Goal: Task Accomplishment & Management: Complete application form

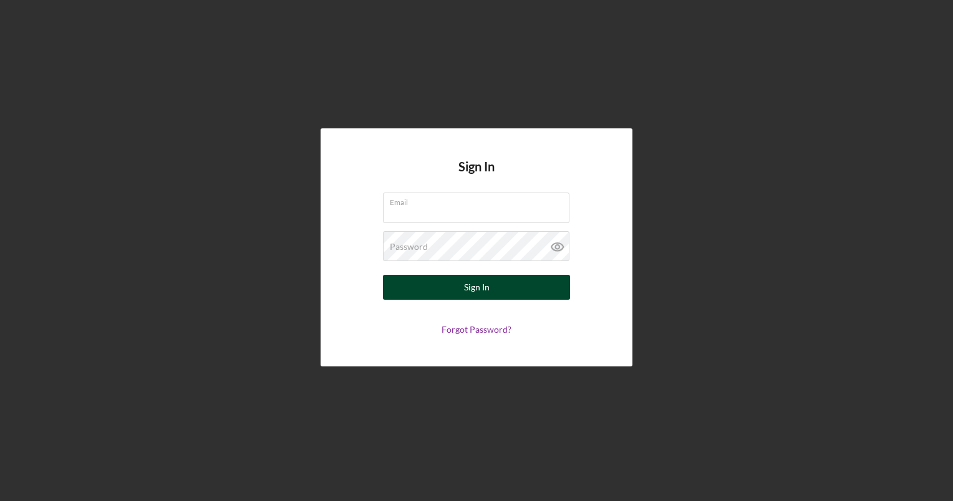
type input "[EMAIL_ADDRESS][DOMAIN_NAME]"
click at [431, 282] on button "Sign In" at bounding box center [476, 287] width 187 height 25
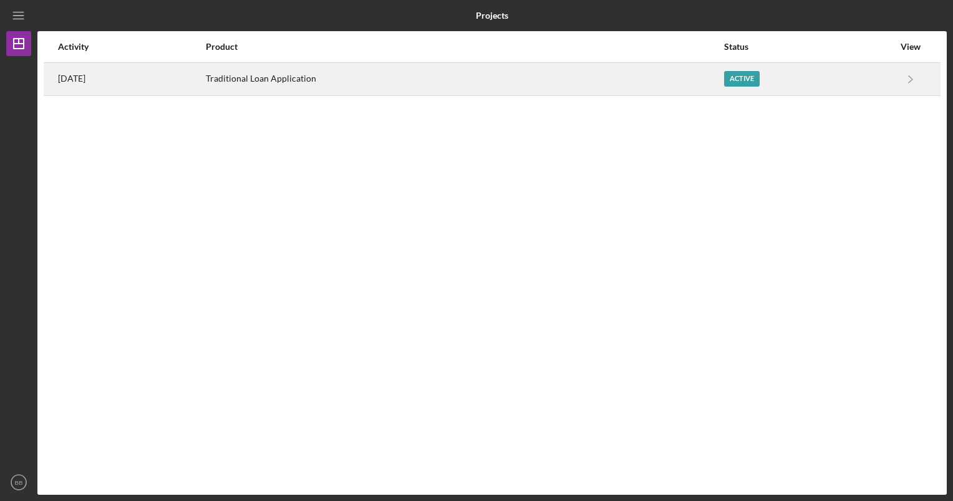
click at [860, 74] on div "Active" at bounding box center [809, 79] width 170 height 31
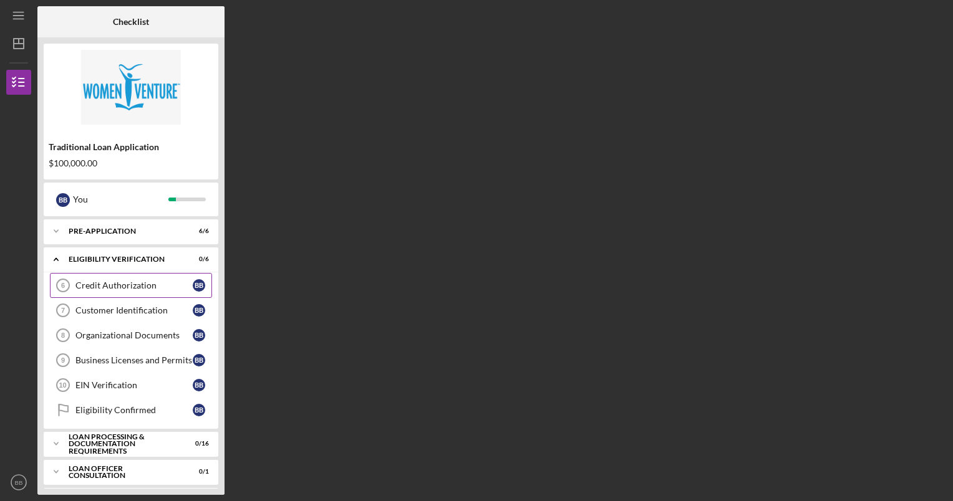
click at [117, 282] on div "Credit Authorization" at bounding box center [133, 286] width 117 height 10
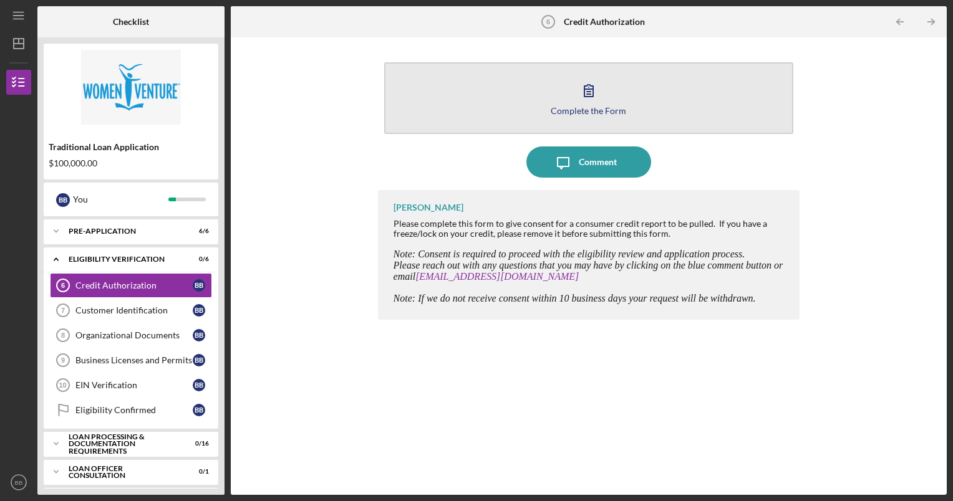
click at [606, 106] on div "Complete the Form" at bounding box center [588, 110] width 75 height 9
click at [504, 119] on button "Complete the Form Form" at bounding box center [589, 98] width 410 height 72
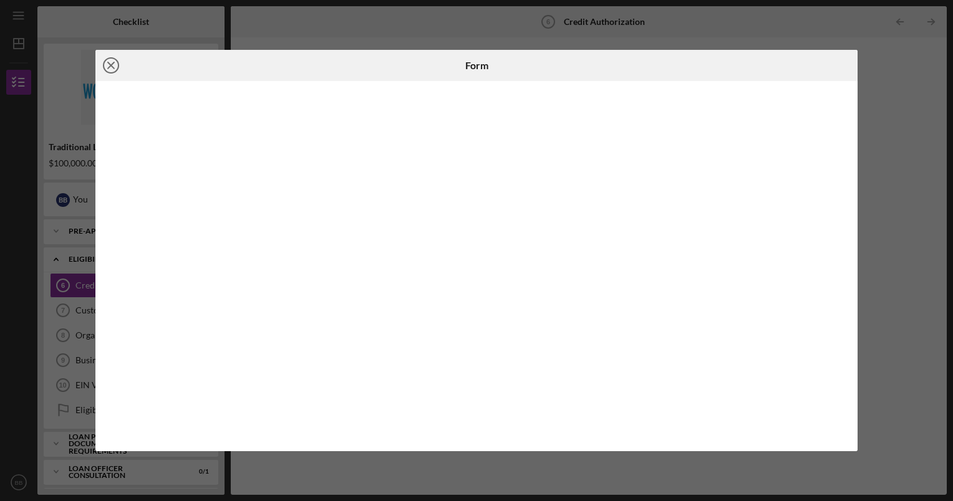
click at [109, 66] on icon "Icon/Close" at bounding box center [110, 65] width 31 height 31
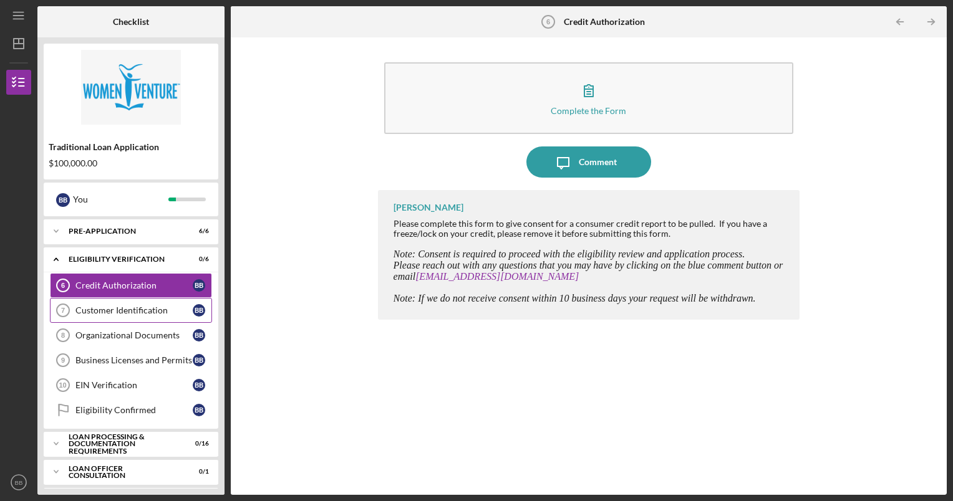
click at [146, 311] on div "Customer Identification" at bounding box center [133, 311] width 117 height 10
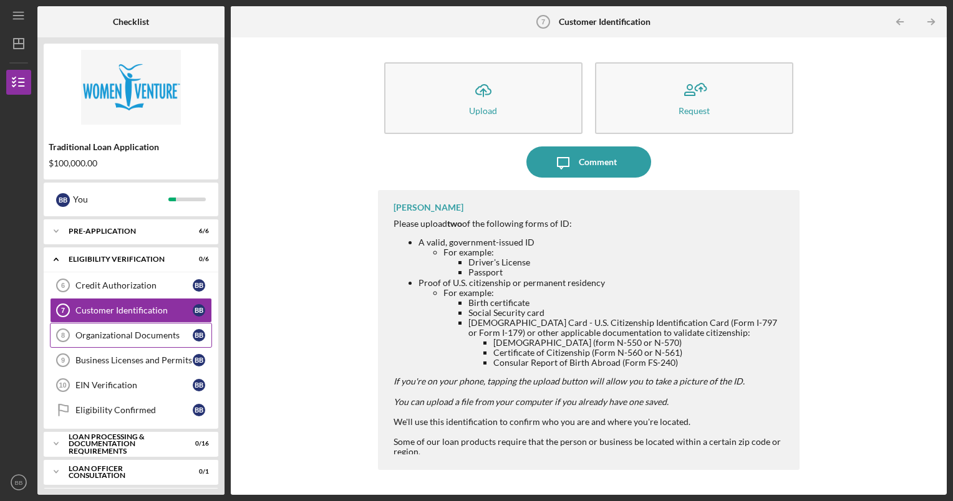
click at [138, 339] on div "Organizational Documents" at bounding box center [133, 335] width 117 height 10
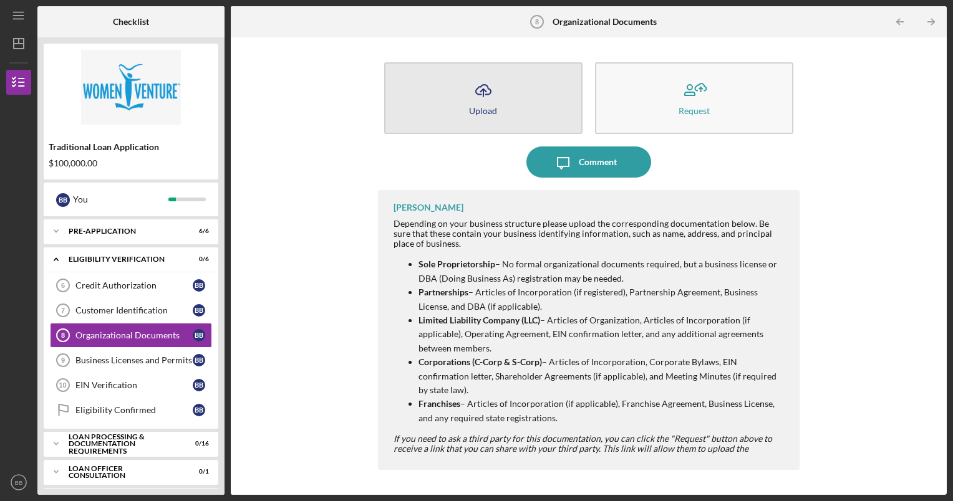
click at [488, 92] on icon "Icon/Upload" at bounding box center [483, 90] width 31 height 31
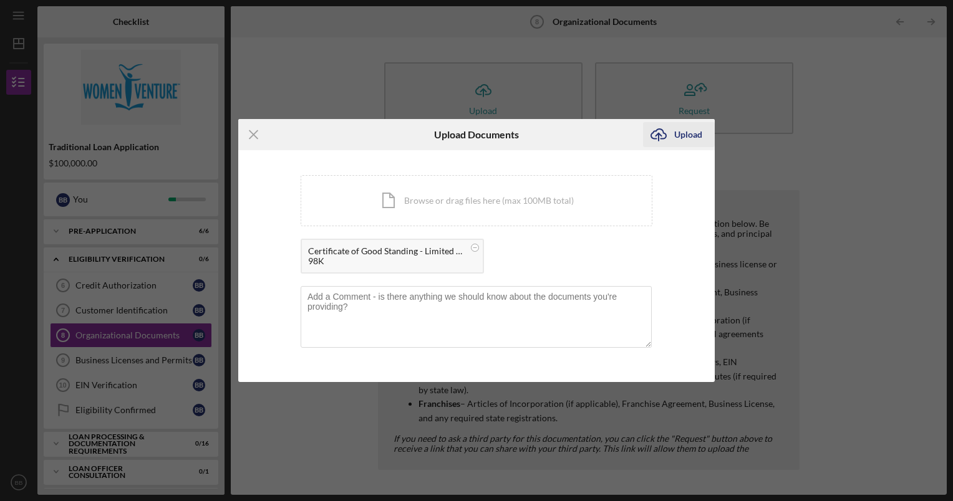
click at [693, 132] on div "Upload" at bounding box center [688, 134] width 28 height 25
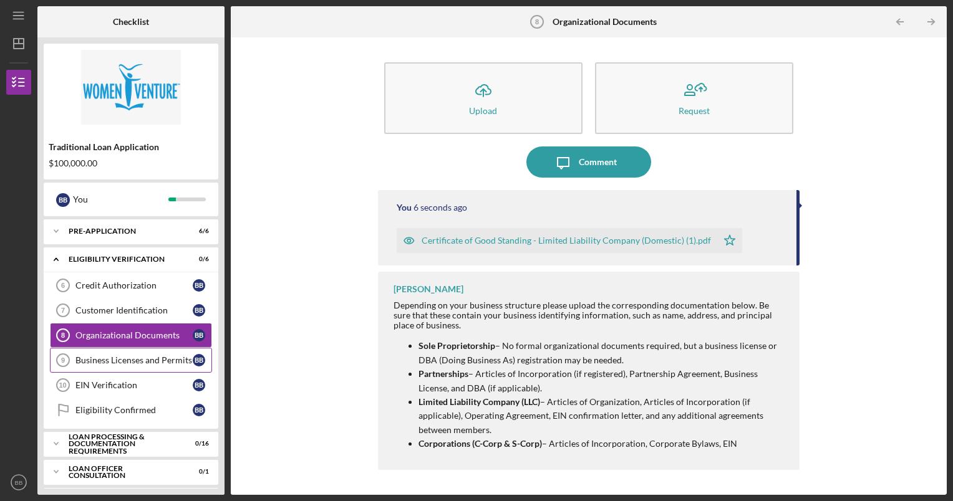
click at [130, 366] on link "Business Licenses and Permits 9 Business Licenses and Permits B B" at bounding box center [131, 360] width 162 height 25
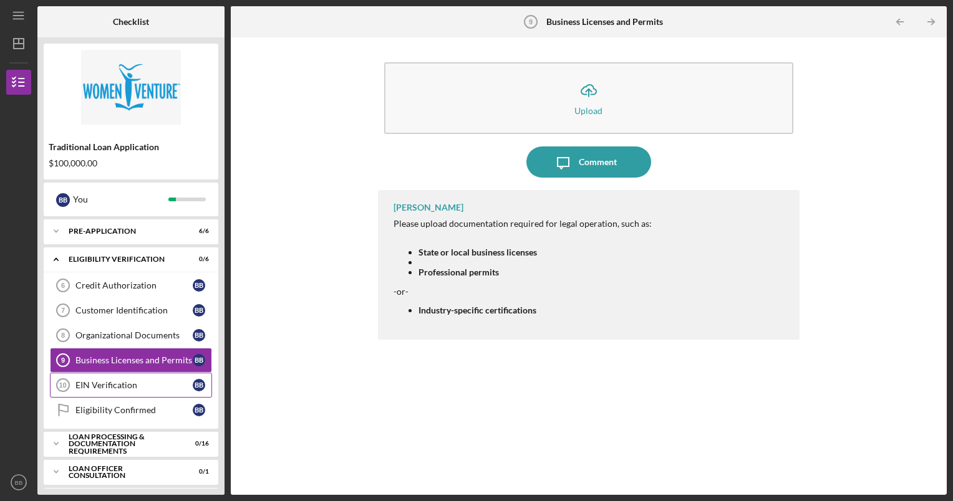
click at [85, 382] on div "EIN Verification" at bounding box center [133, 385] width 117 height 10
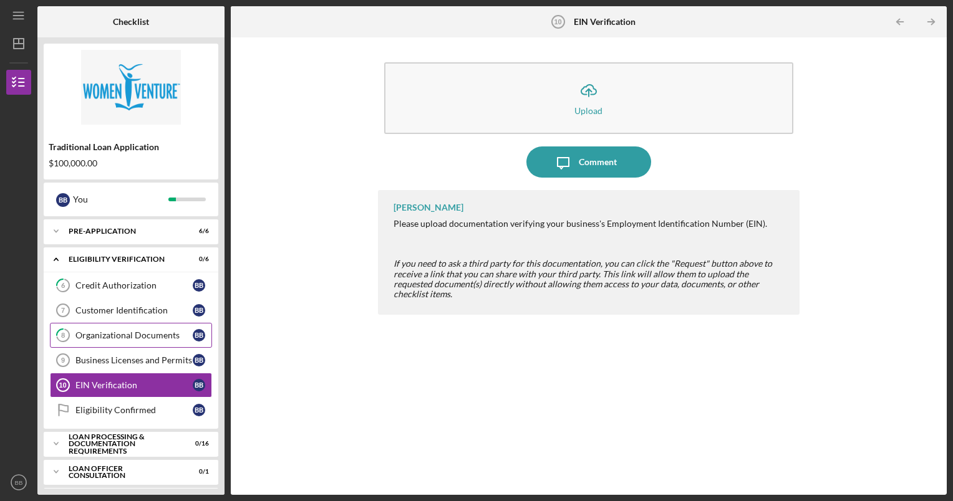
click at [113, 338] on div "Organizational Documents" at bounding box center [133, 335] width 117 height 10
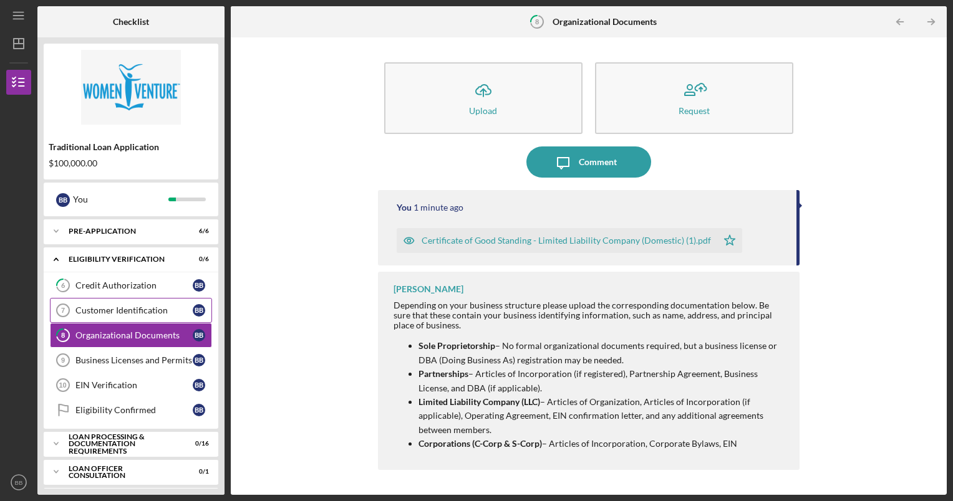
click at [144, 307] on div "Customer Identification" at bounding box center [133, 311] width 117 height 10
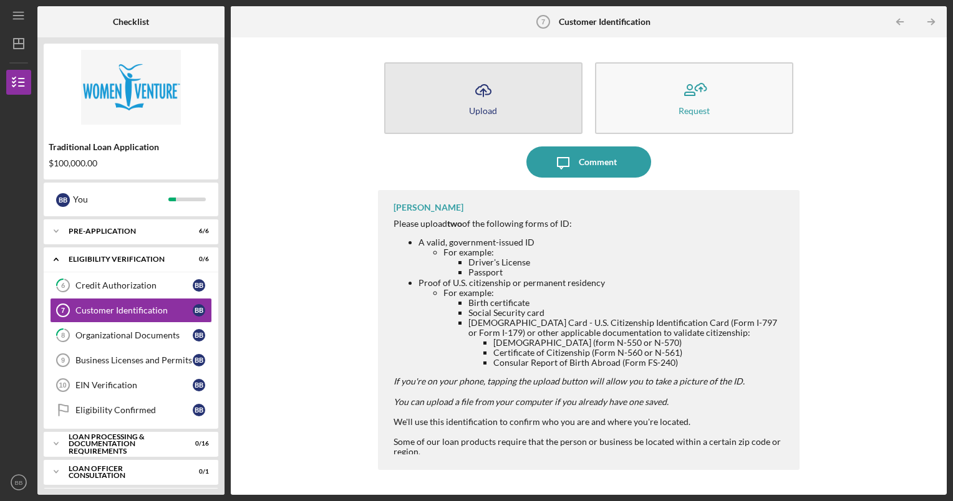
click at [496, 123] on button "Icon/Upload Upload" at bounding box center [483, 98] width 198 height 72
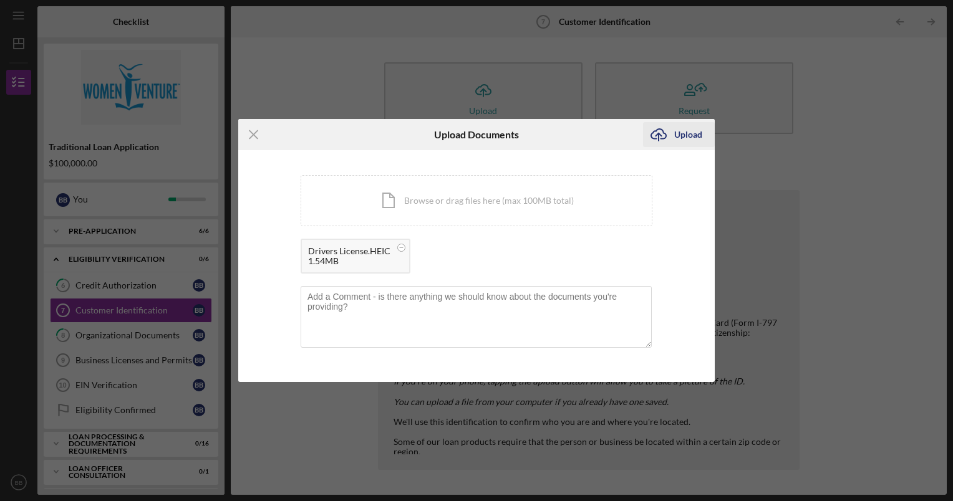
click at [688, 137] on div "Upload" at bounding box center [688, 134] width 28 height 25
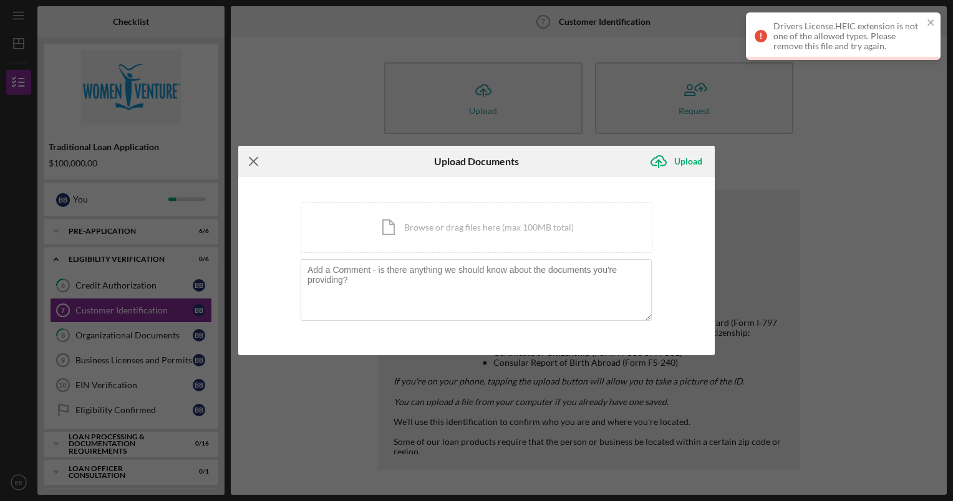
click at [259, 162] on icon "Icon/Menu Close" at bounding box center [253, 161] width 31 height 31
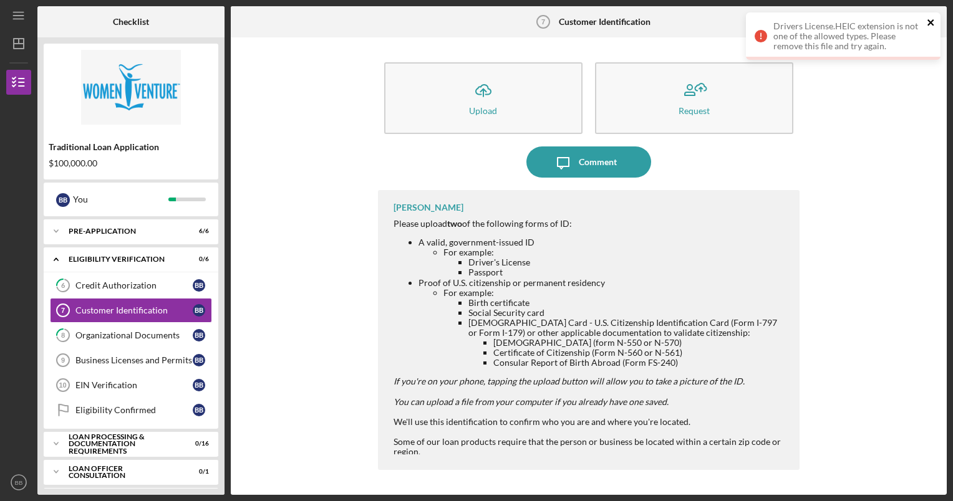
click at [930, 20] on icon "close" at bounding box center [931, 22] width 9 height 10
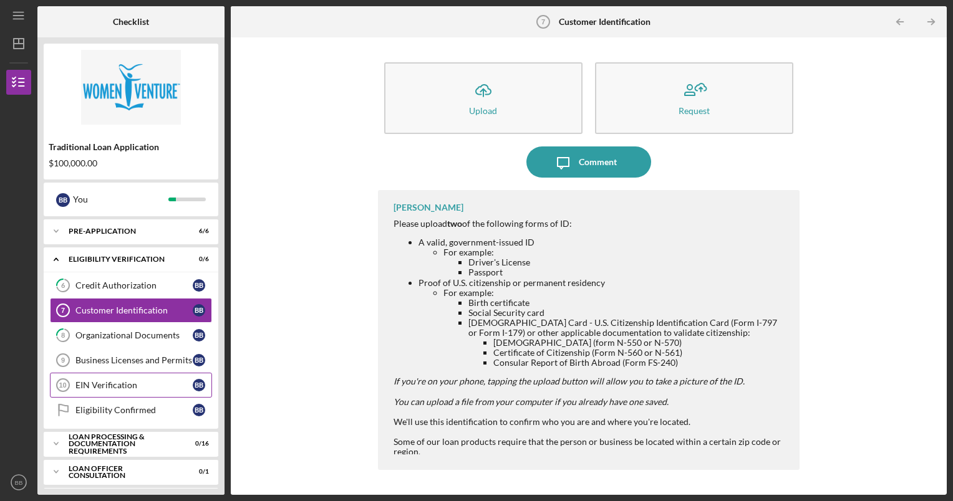
click at [121, 385] on div "EIN Verification" at bounding box center [133, 385] width 117 height 10
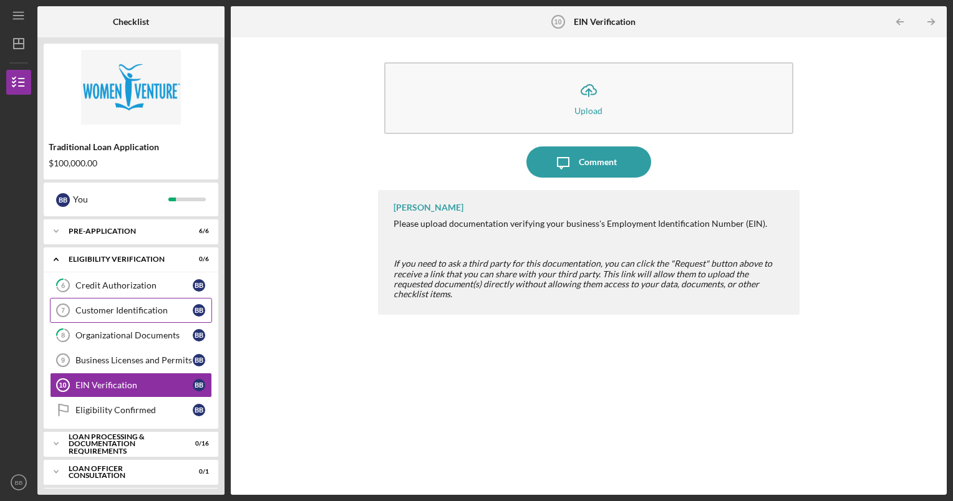
click at [126, 302] on link "Customer Identification 7 Customer Identification B B" at bounding box center [131, 310] width 162 height 25
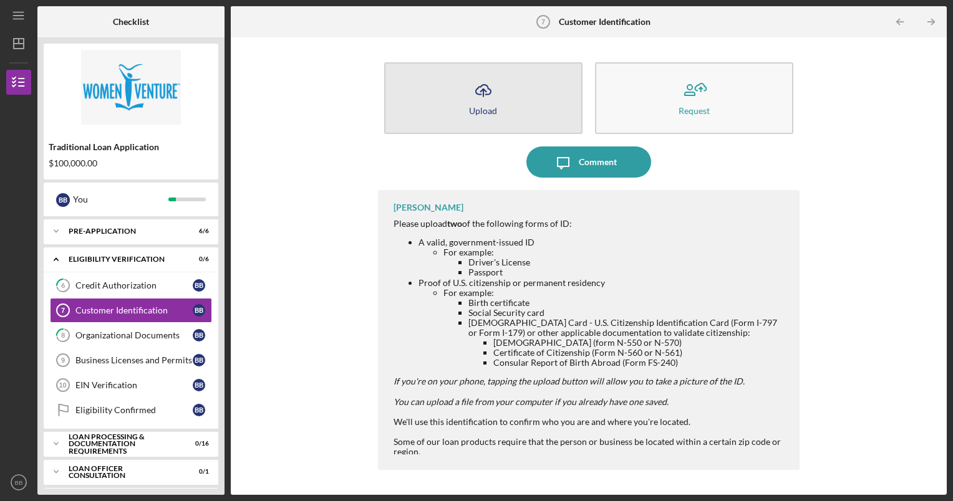
click at [521, 90] on button "Icon/Upload Upload" at bounding box center [483, 98] width 198 height 72
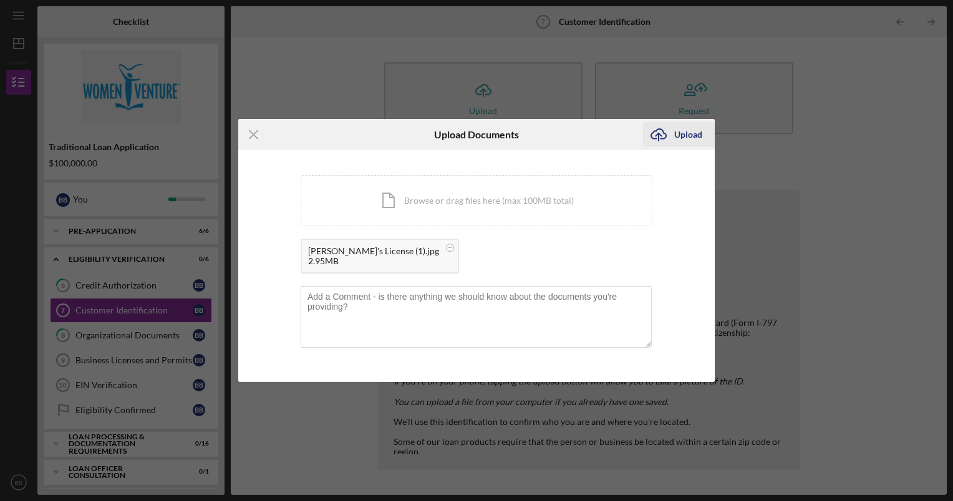
click at [689, 132] on div "Upload" at bounding box center [688, 134] width 28 height 25
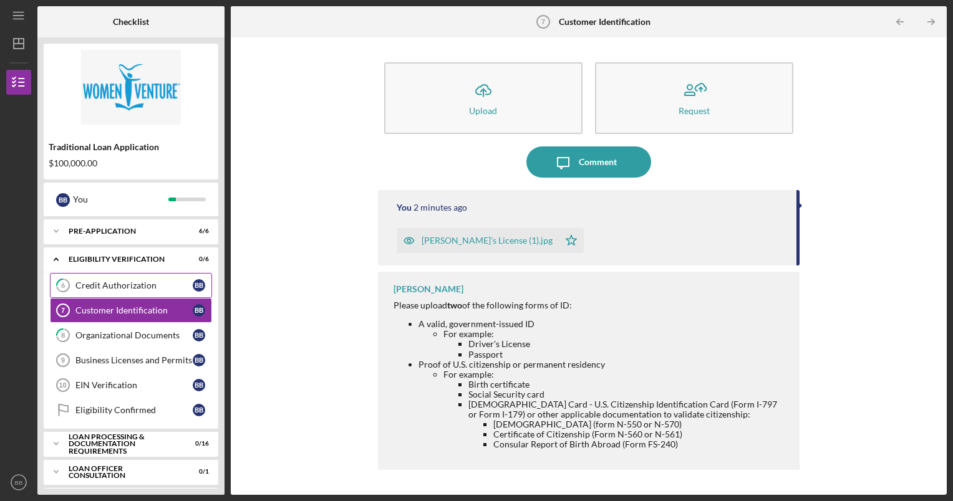
click at [122, 284] on div "Credit Authorization" at bounding box center [133, 286] width 117 height 10
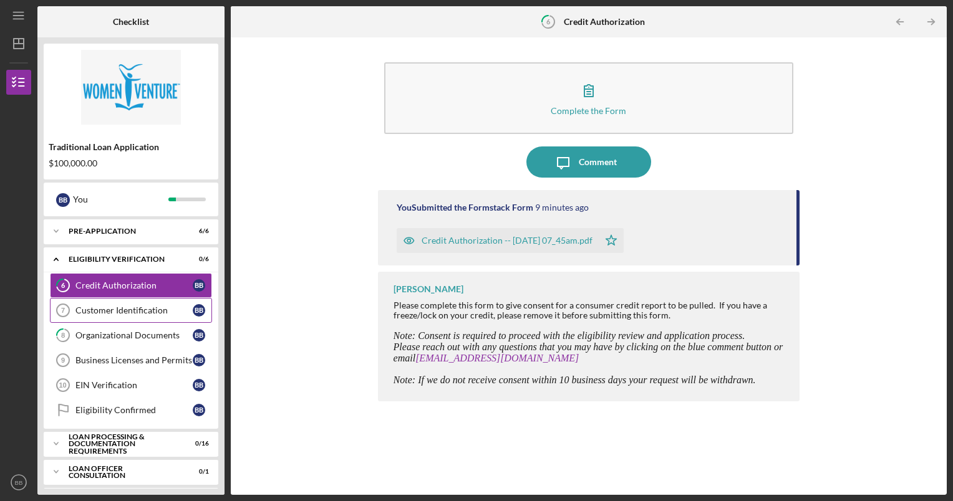
click at [112, 309] on div "Customer Identification" at bounding box center [133, 311] width 117 height 10
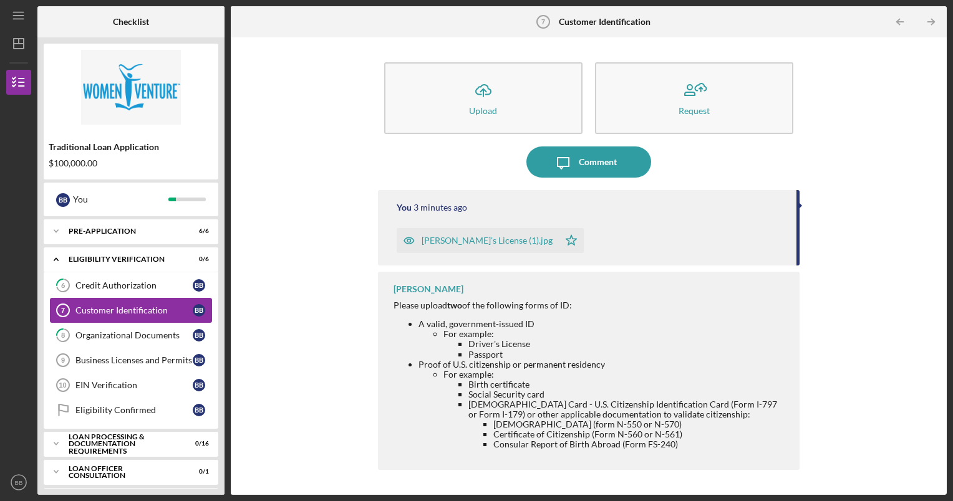
click at [112, 309] on div "Customer Identification" at bounding box center [133, 311] width 117 height 10
click at [123, 362] on div "Business Licenses and Permits" at bounding box center [133, 360] width 117 height 10
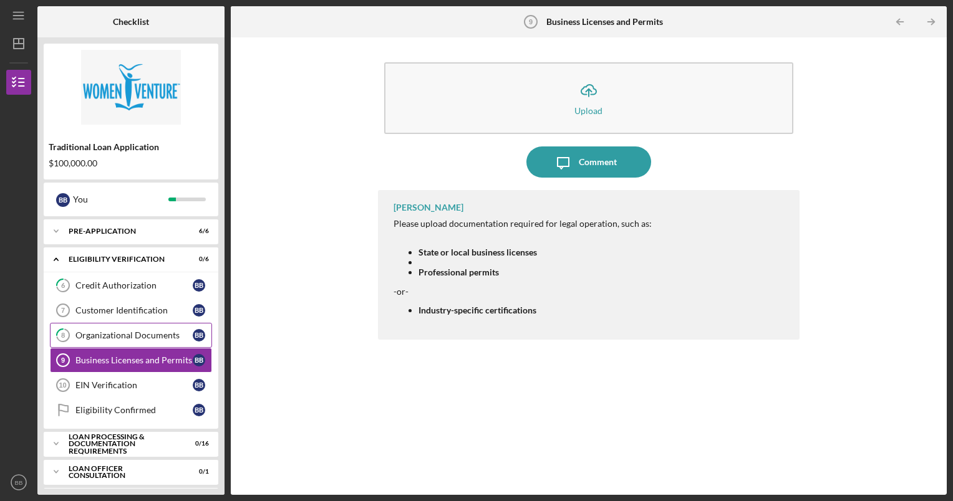
click at [123, 340] on link "8 Organizational Documents B B" at bounding box center [131, 335] width 162 height 25
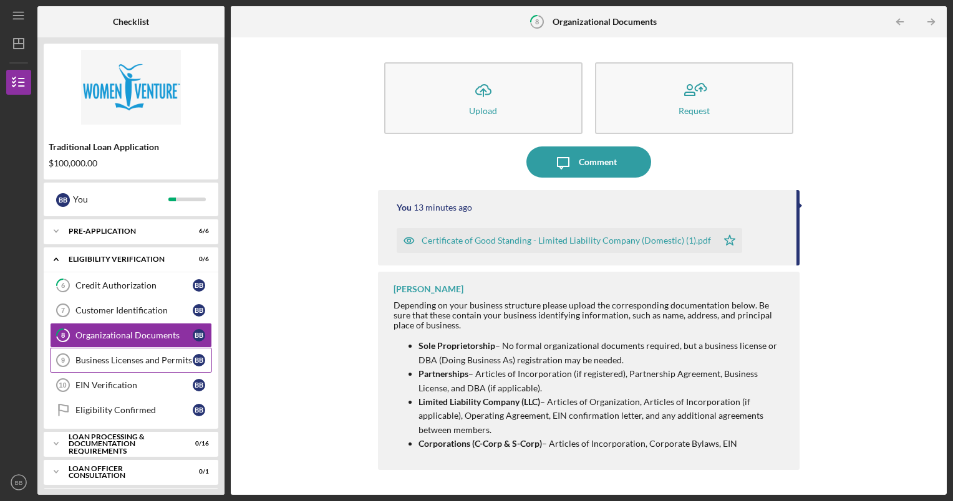
click at [137, 361] on div "Business Licenses and Permits" at bounding box center [133, 360] width 117 height 10
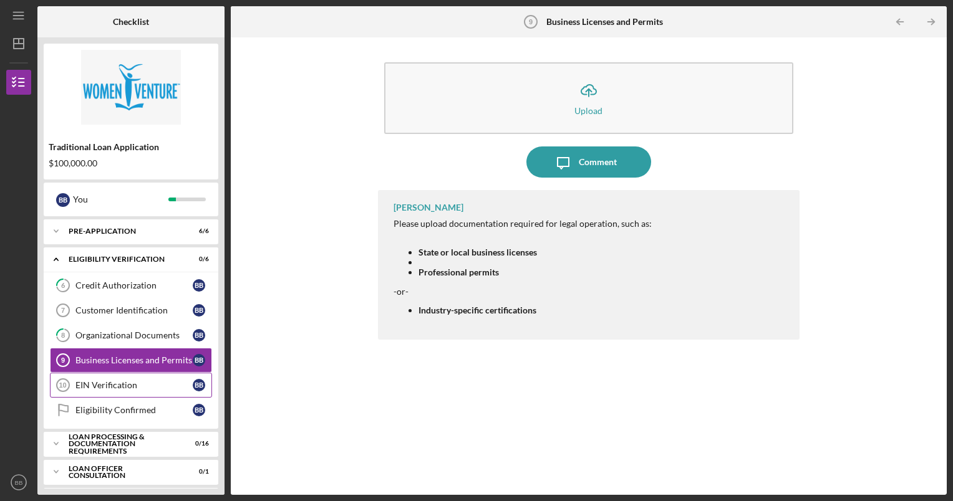
click at [125, 382] on div "EIN Verification" at bounding box center [133, 385] width 117 height 10
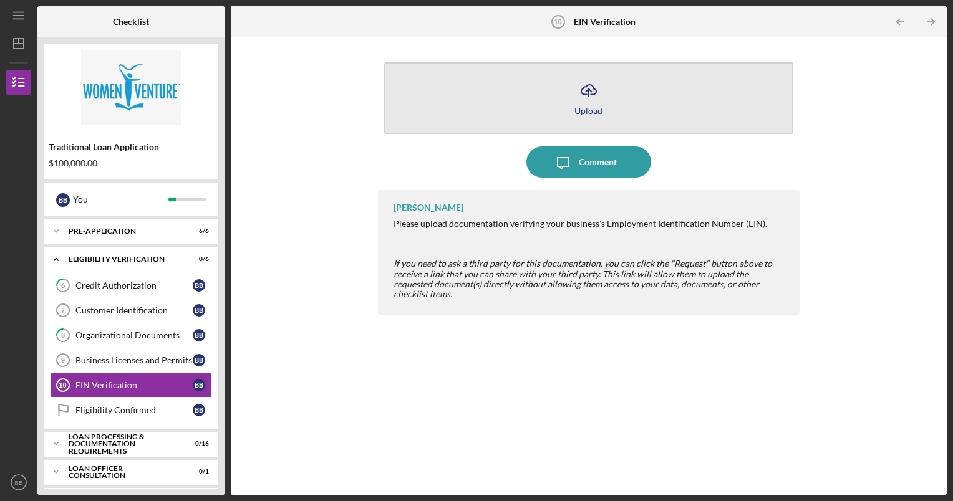
click at [631, 95] on button "Icon/Upload Upload" at bounding box center [589, 98] width 410 height 72
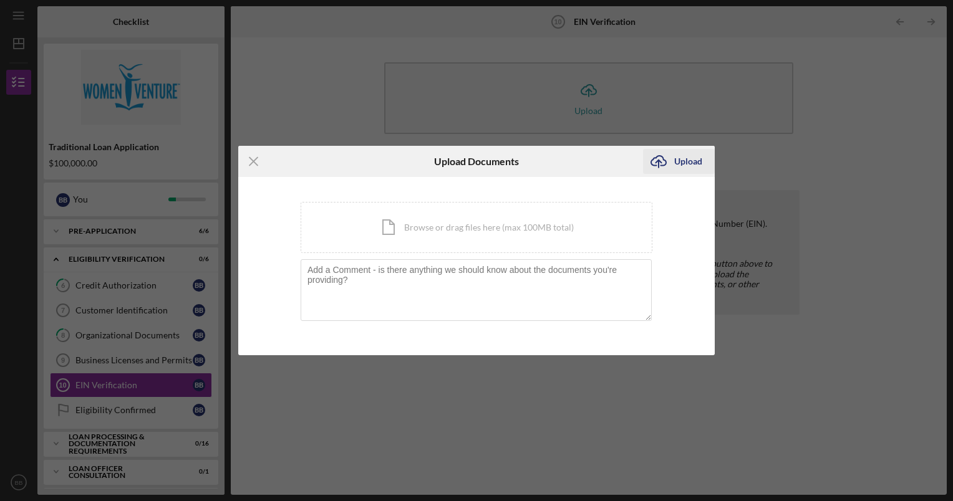
click at [690, 157] on div "Upload" at bounding box center [688, 161] width 28 height 25
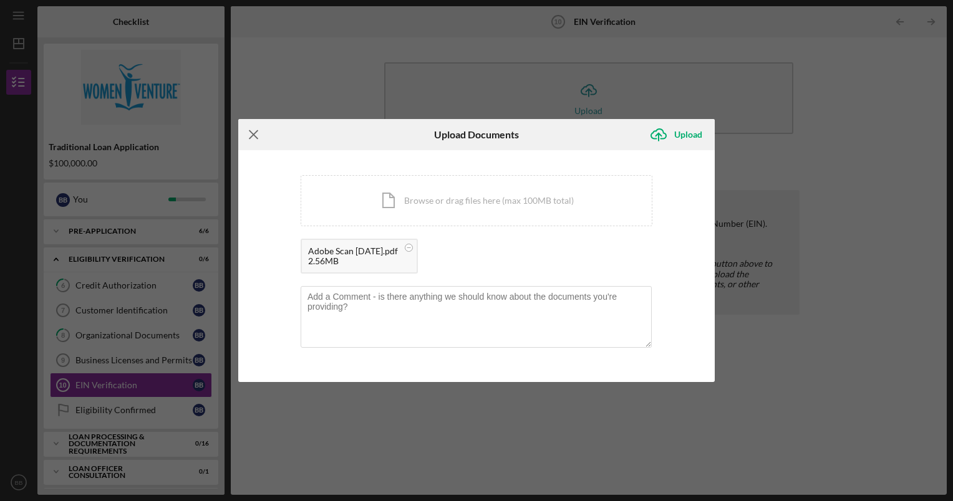
click at [249, 130] on icon "Icon/Menu Close" at bounding box center [253, 134] width 31 height 31
